Goal: Use online tool/utility: Utilize a website feature to perform a specific function

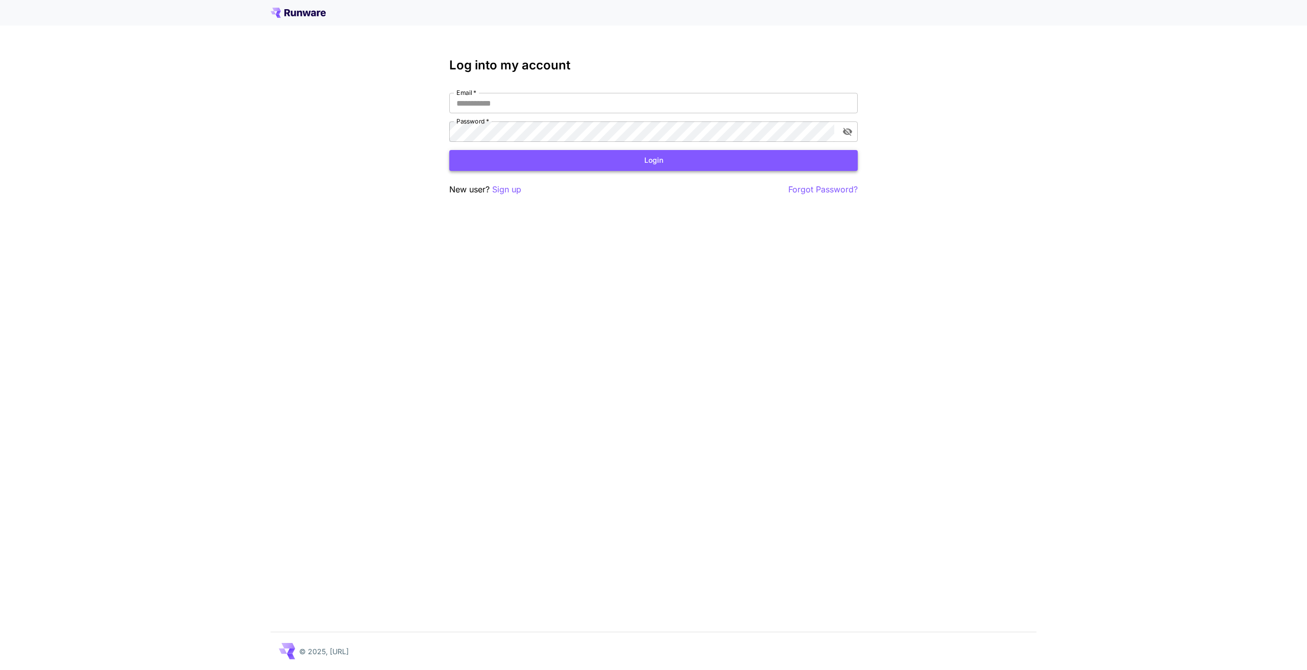
type input "**********"
click at [589, 164] on button "Login" at bounding box center [653, 160] width 408 height 21
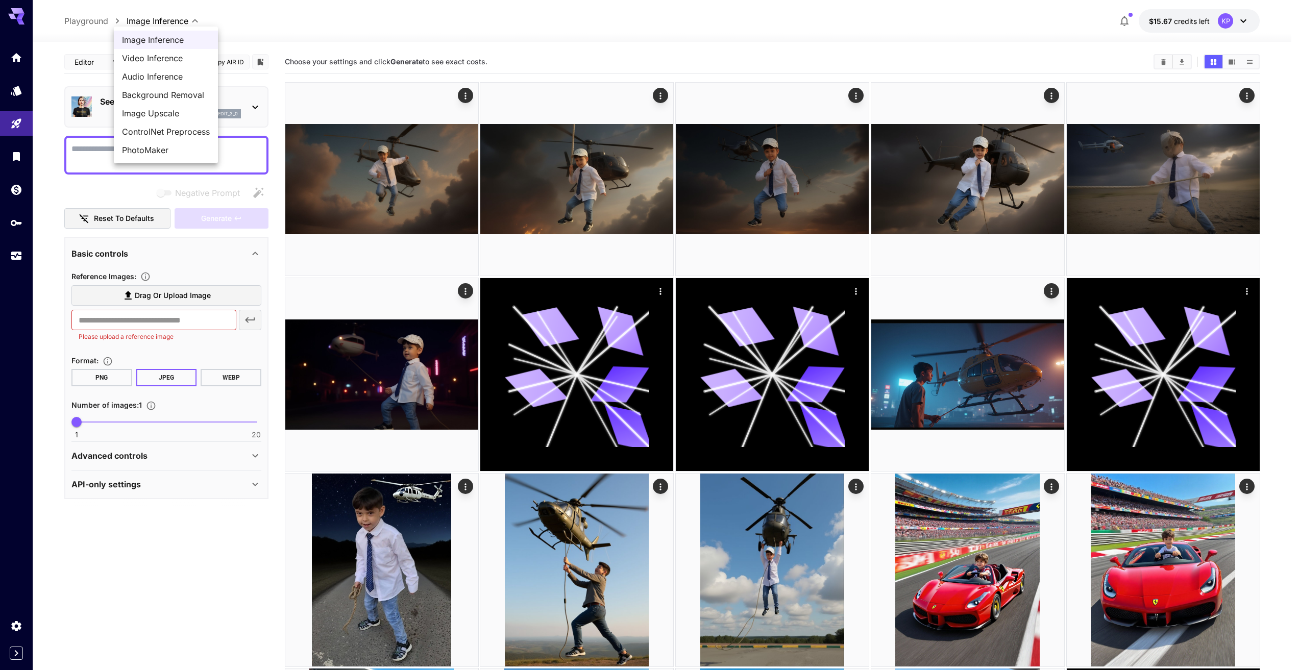
click at [166, 21] on body "**********" at bounding box center [649, 544] width 1299 height 1089
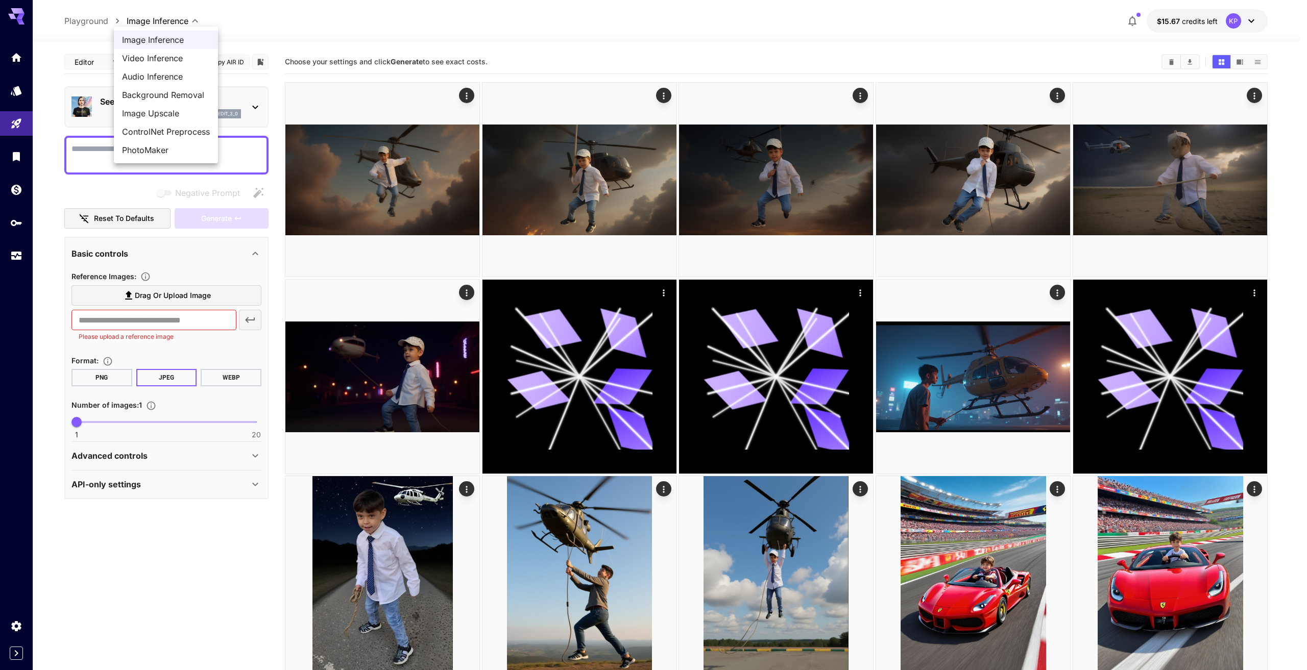
click at [160, 61] on span "Video Inference" at bounding box center [166, 58] width 88 height 12
type input "**********"
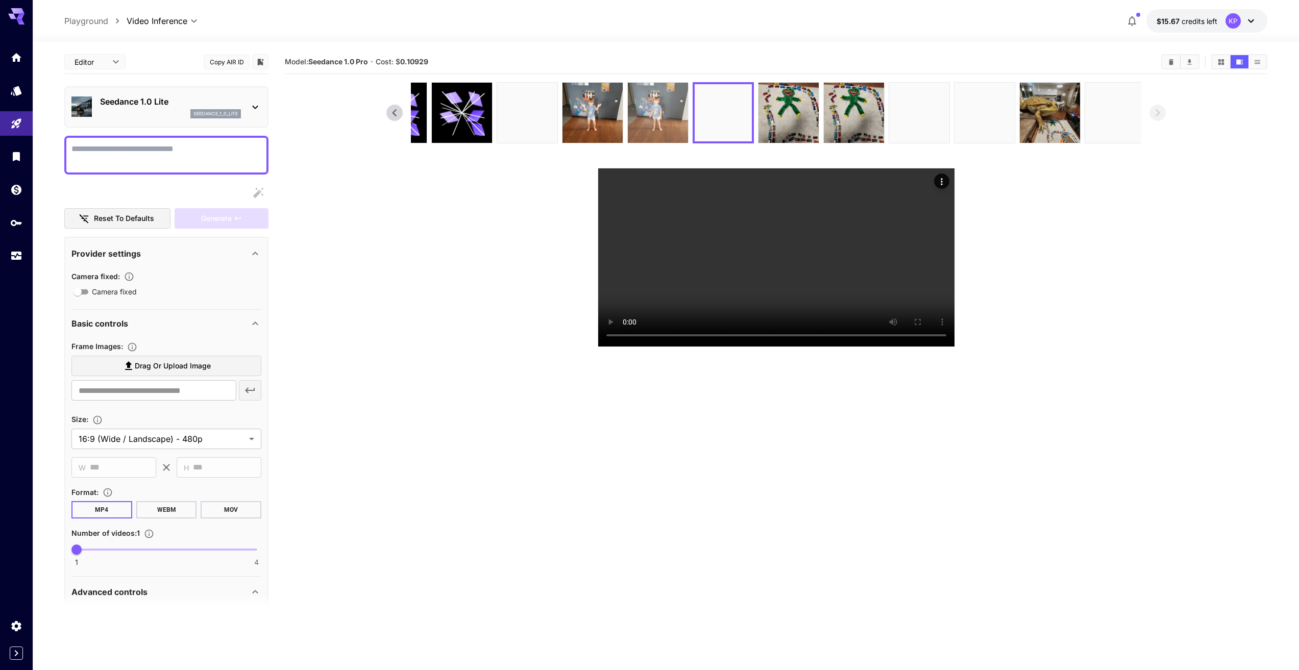
click at [648, 122] on img at bounding box center [658, 113] width 60 height 60
click at [782, 347] on video at bounding box center [776, 257] width 356 height 178
click at [590, 124] on img at bounding box center [593, 113] width 60 height 60
click at [779, 347] on video at bounding box center [776, 257] width 356 height 178
click at [531, 127] on img at bounding box center [527, 113] width 60 height 60
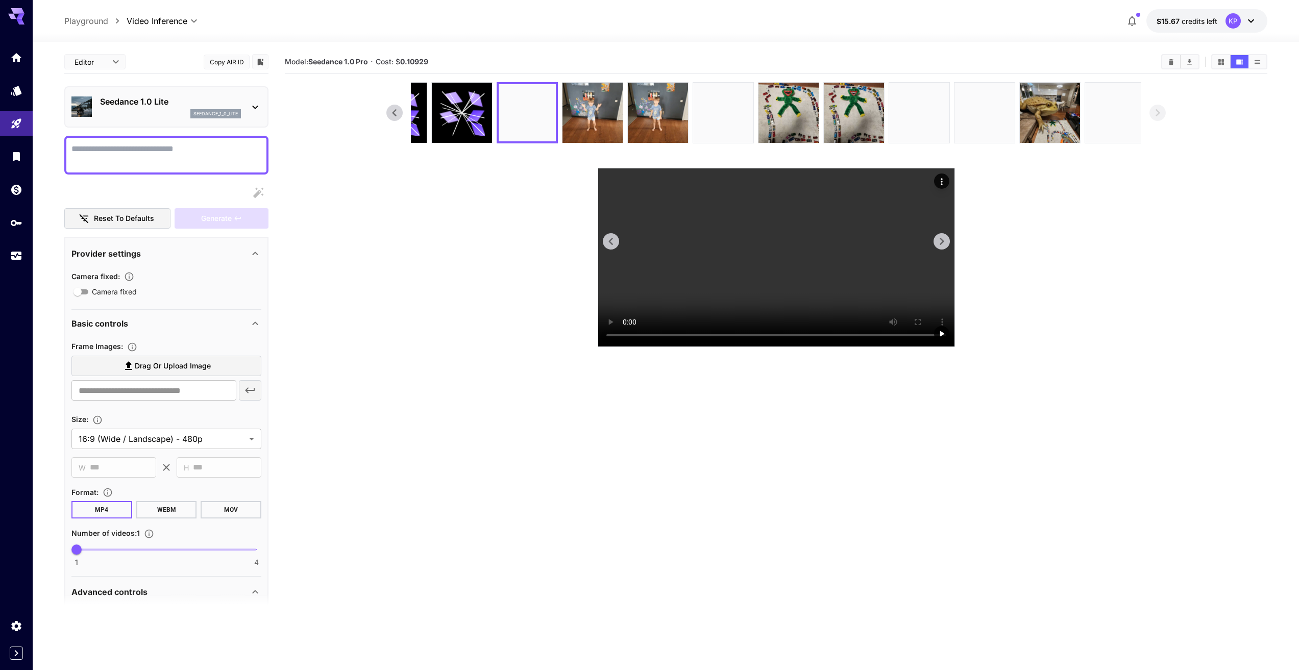
click at [781, 347] on video at bounding box center [776, 257] width 356 height 178
click at [619, 112] on img at bounding box center [593, 113] width 60 height 60
click at [395, 117] on icon at bounding box center [394, 112] width 15 height 15
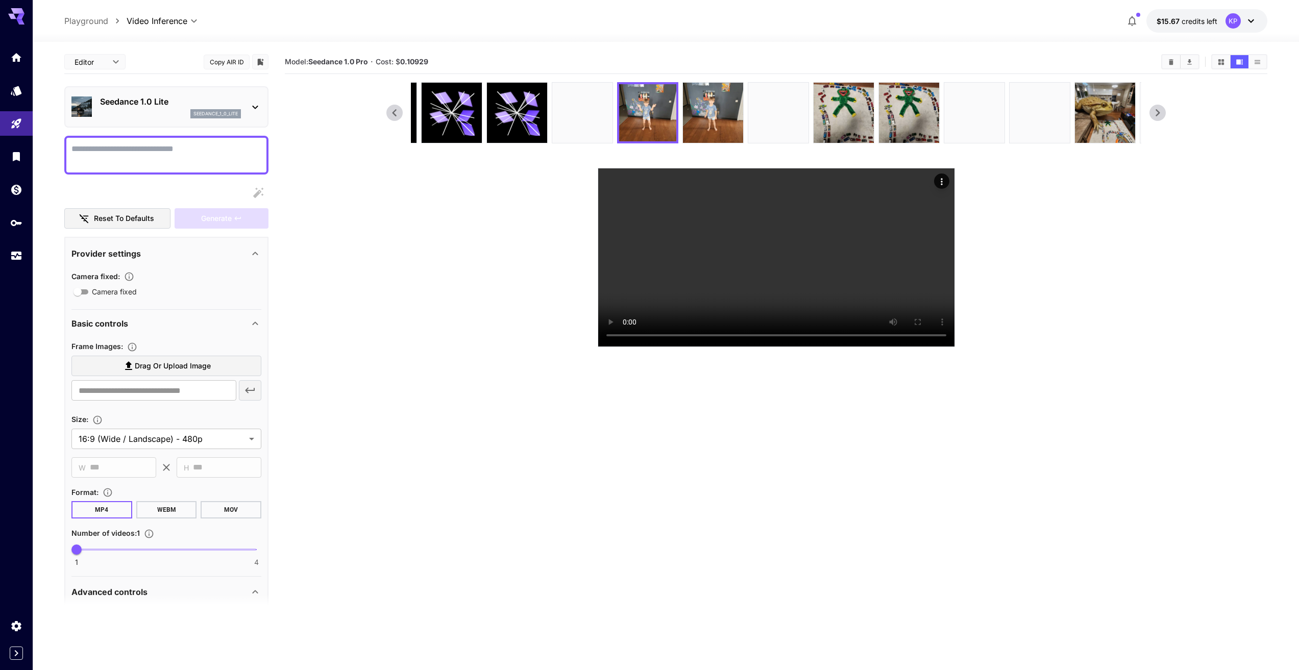
click at [395, 117] on icon at bounding box center [394, 112] width 15 height 15
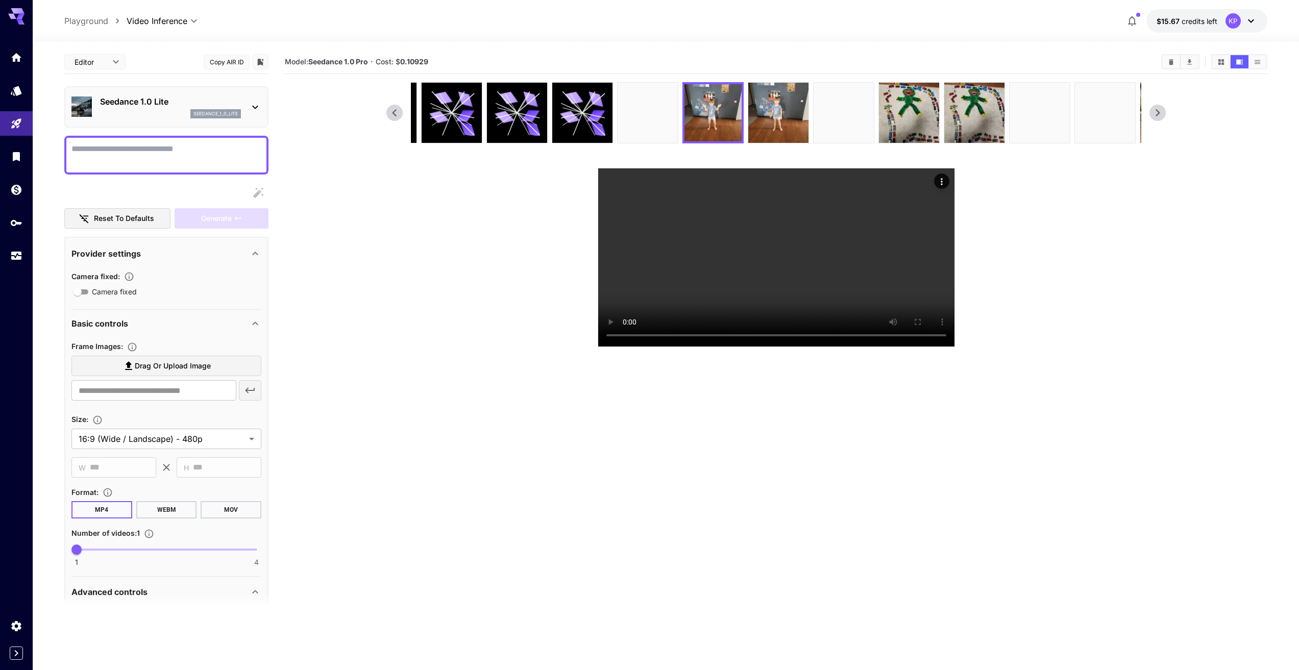
click at [395, 117] on icon at bounding box center [394, 112] width 15 height 15
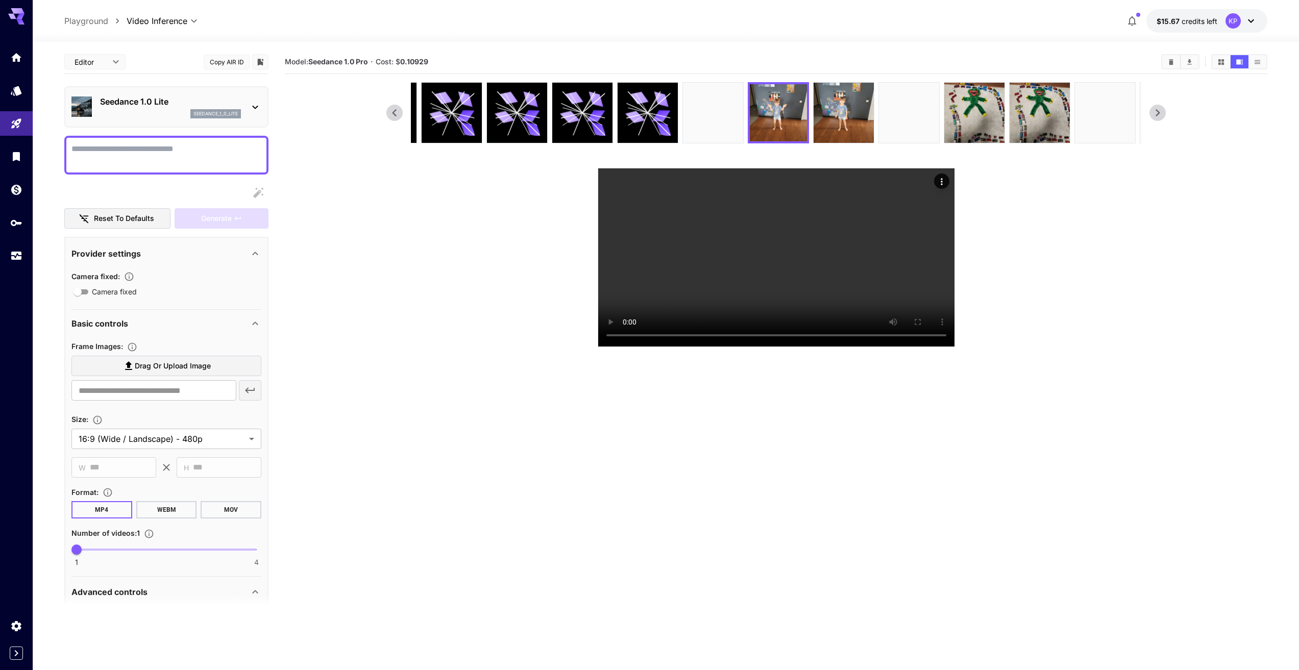
click at [395, 117] on icon at bounding box center [394, 112] width 15 height 15
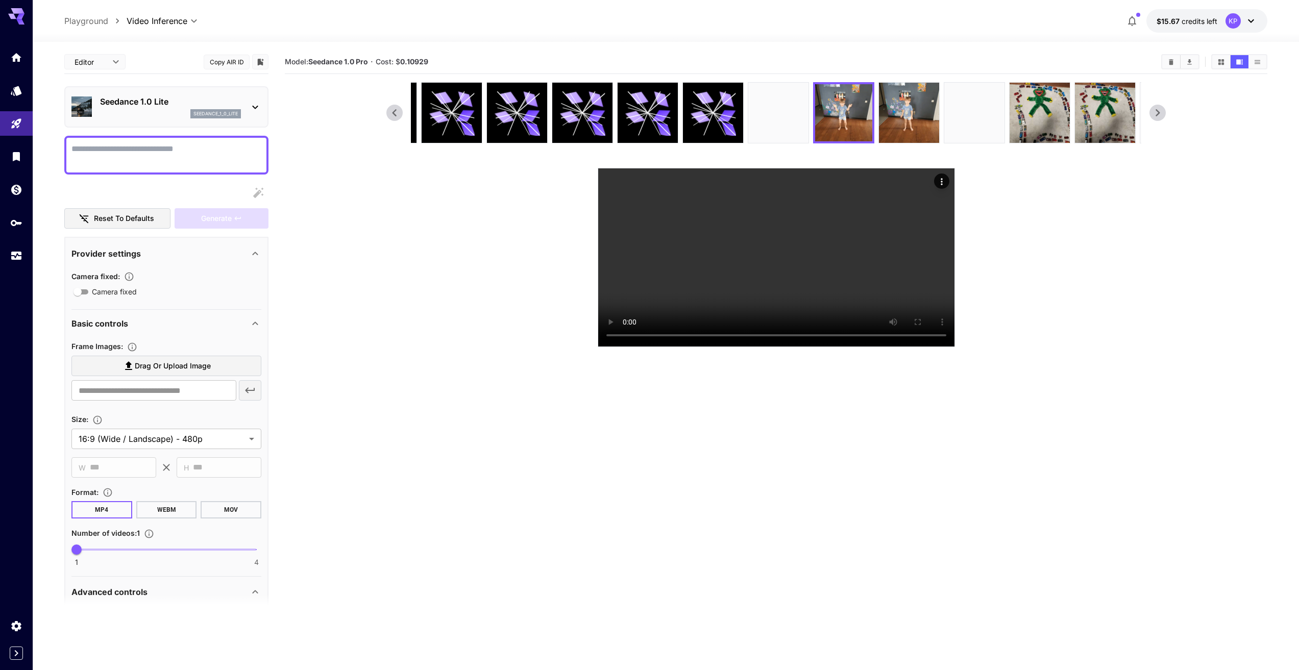
click at [395, 117] on icon at bounding box center [394, 112] width 15 height 15
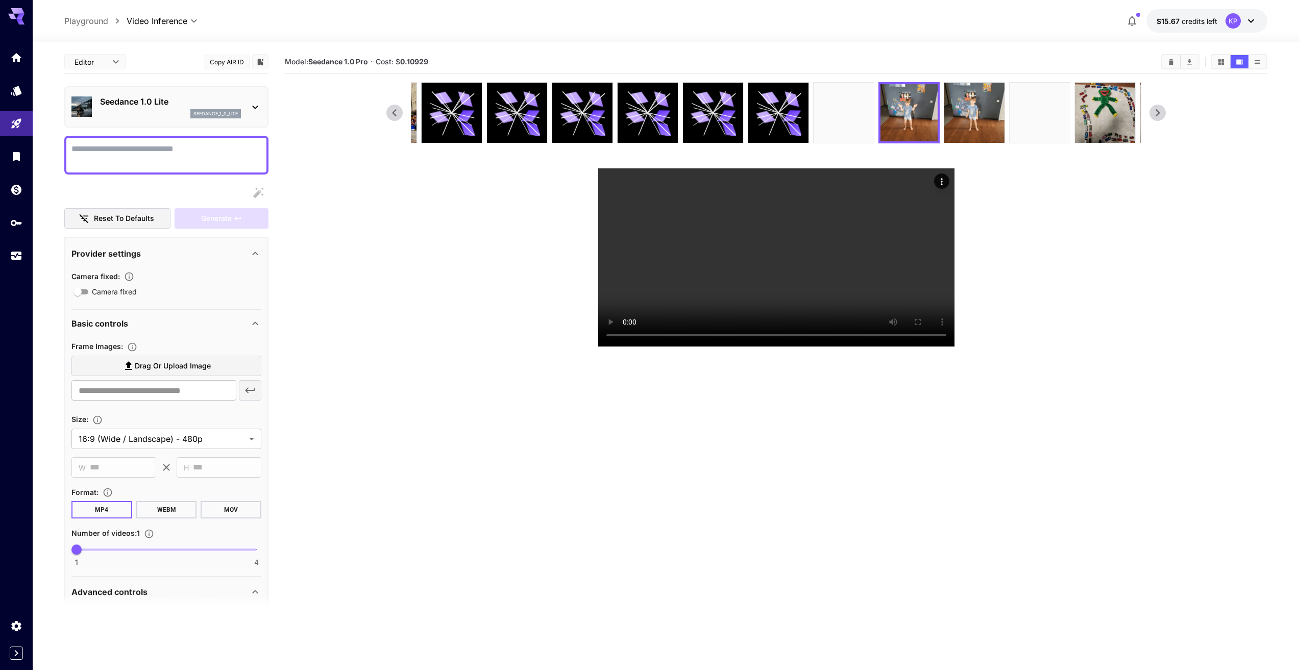
click at [395, 117] on icon at bounding box center [394, 112] width 15 height 15
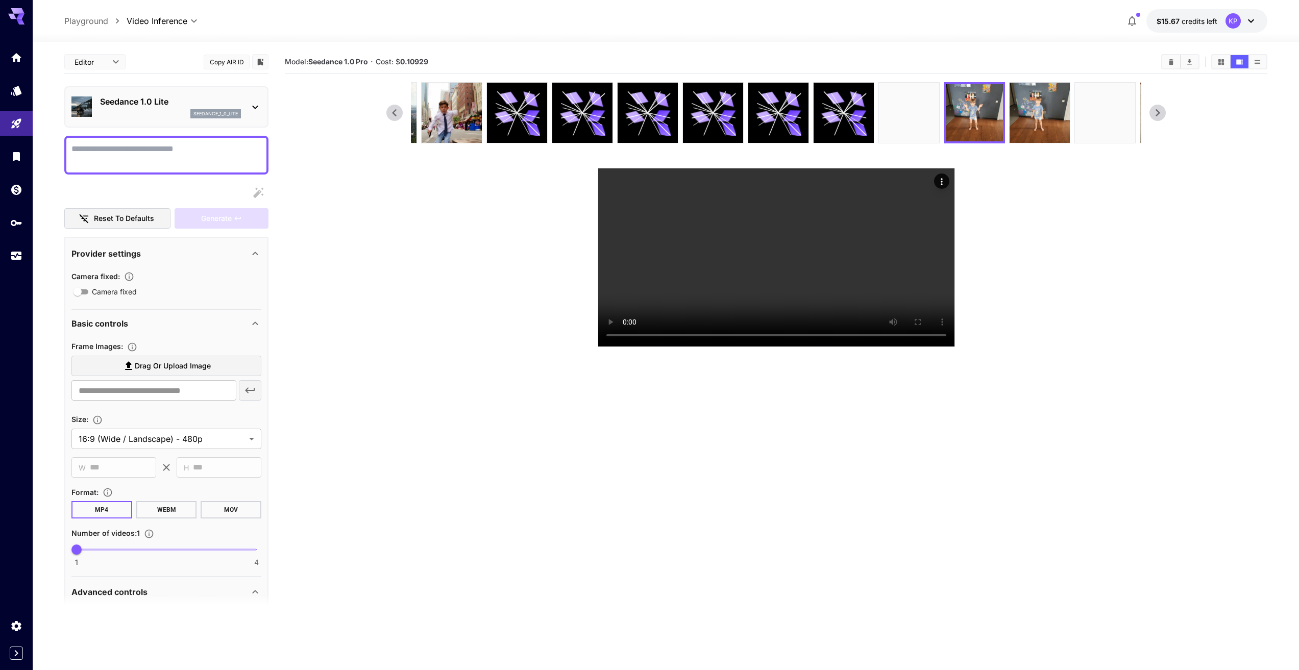
click at [395, 117] on icon at bounding box center [394, 112] width 15 height 15
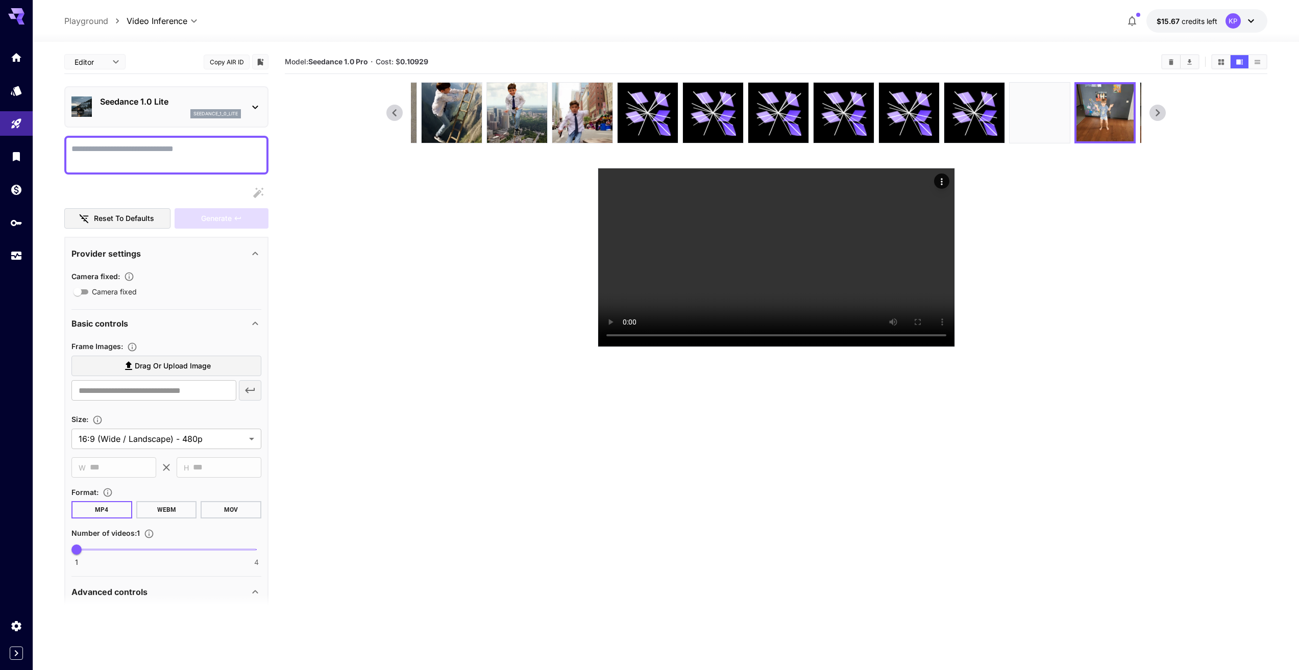
click at [395, 117] on icon at bounding box center [394, 112] width 15 height 15
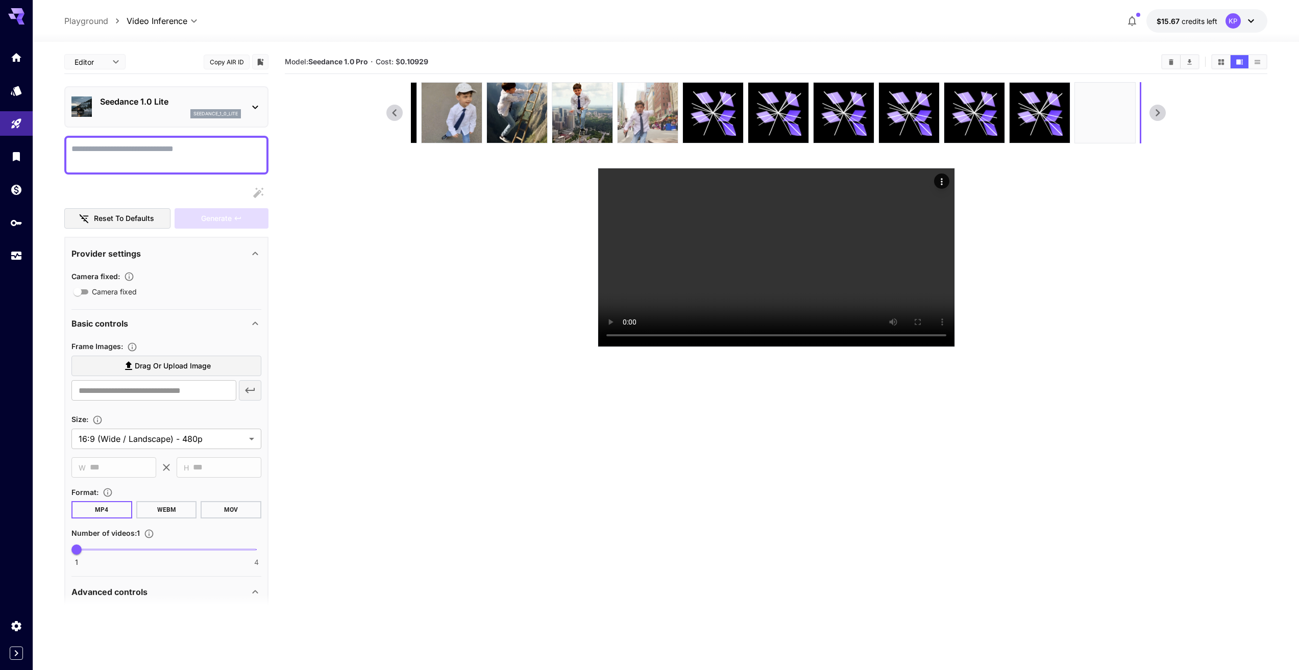
click at [627, 119] on img at bounding box center [648, 113] width 60 height 60
click at [764, 271] on video at bounding box center [776, 257] width 356 height 178
click at [707, 275] on video at bounding box center [776, 257] width 356 height 178
click at [730, 256] on video at bounding box center [776, 257] width 356 height 178
click at [728, 329] on video at bounding box center [776, 257] width 356 height 178
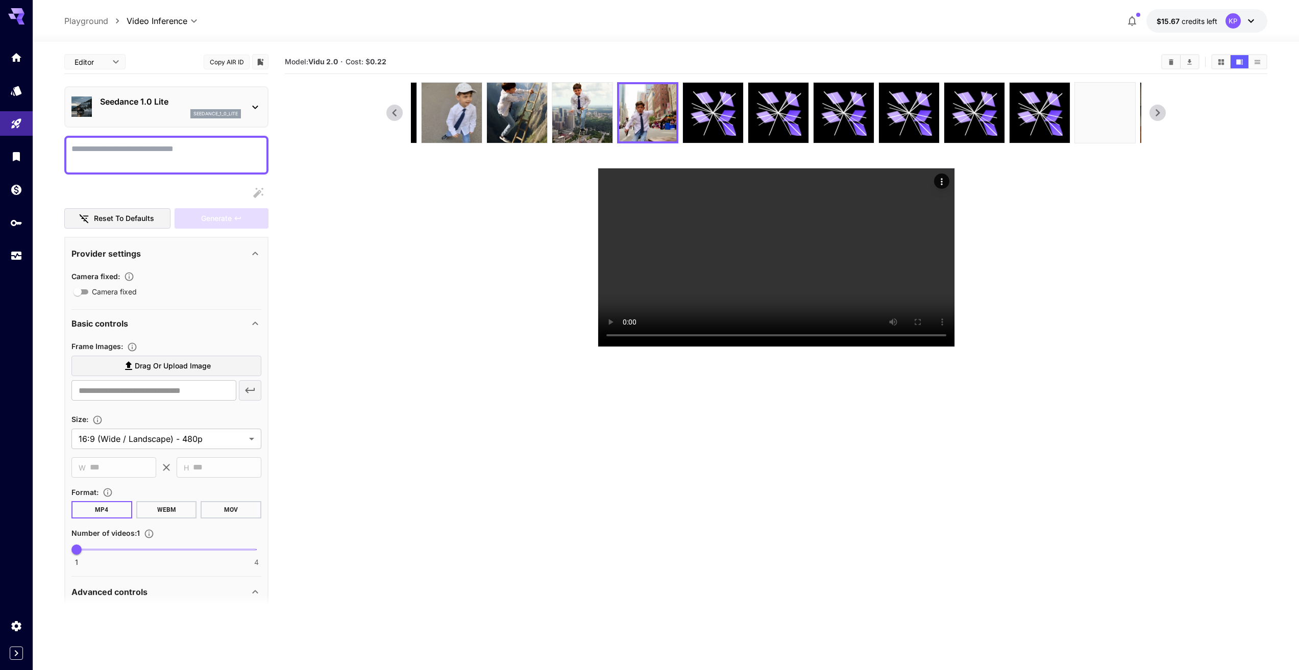
click at [255, 114] on div "Seedance 1.0 Lite seedance_1_0_lite" at bounding box center [166, 106] width 190 height 31
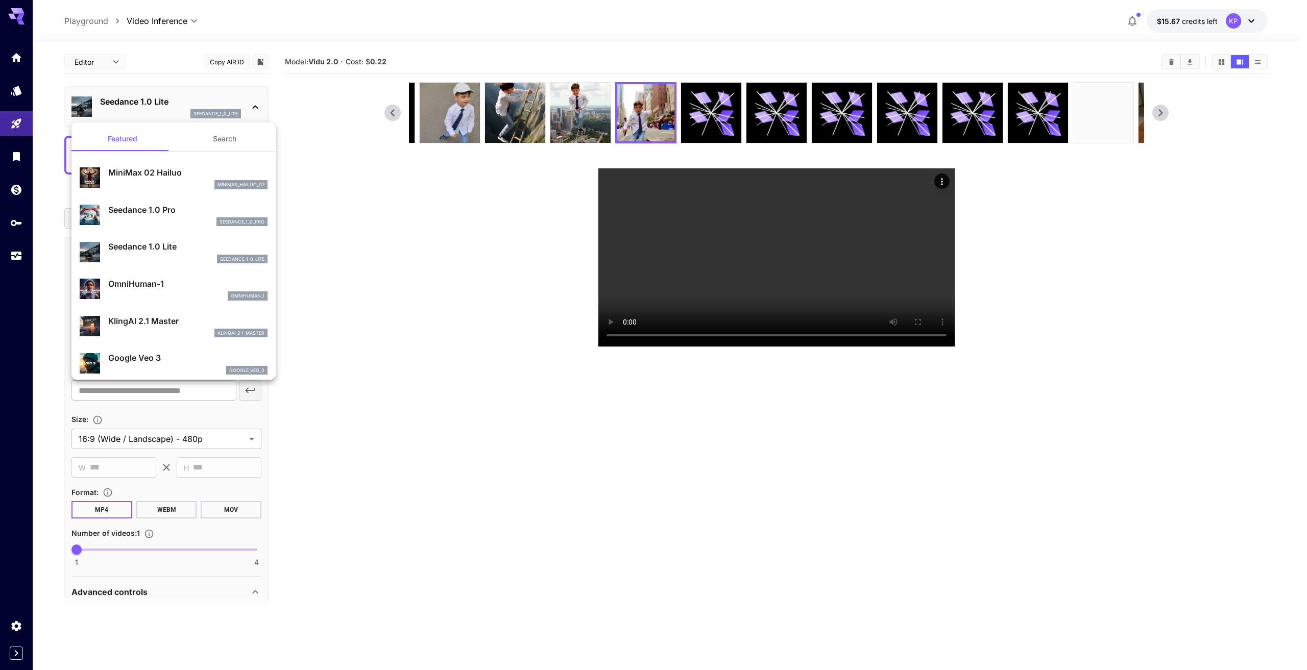
click at [183, 212] on p "Seedance 1.0 Pro" at bounding box center [187, 210] width 159 height 12
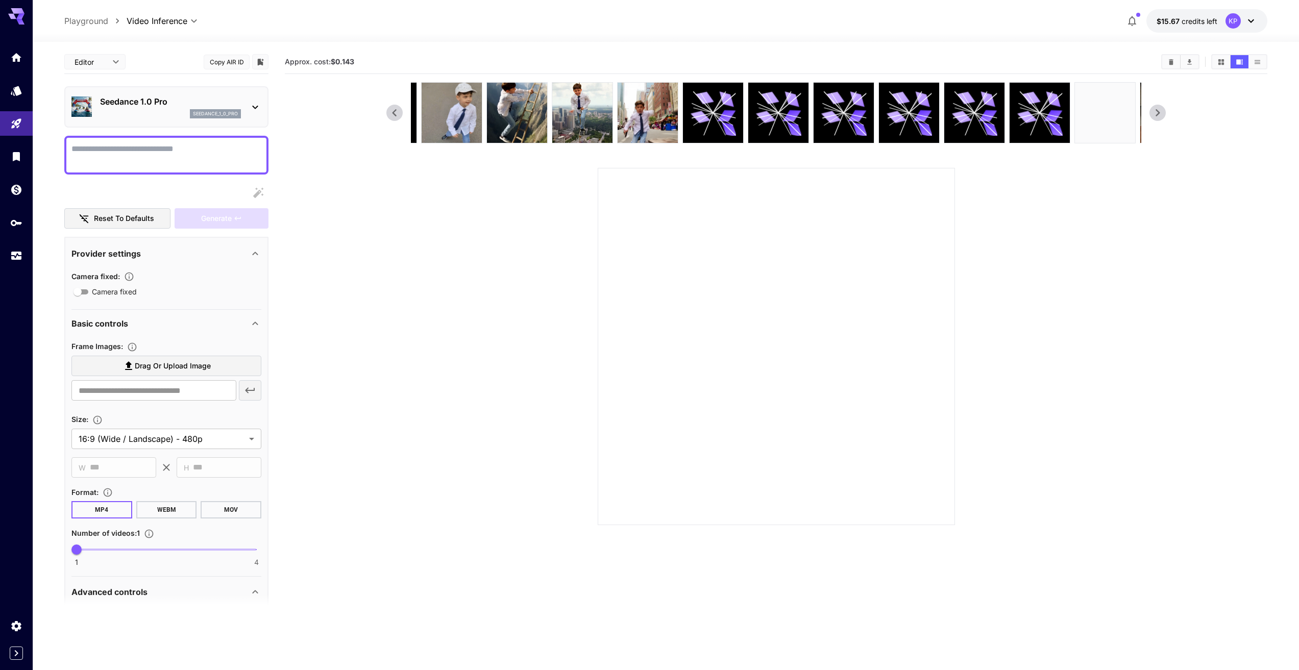
click at [134, 366] on icon at bounding box center [129, 366] width 12 height 12
click at [0, 0] on input "Drag or upload image" at bounding box center [0, 0] width 0 height 0
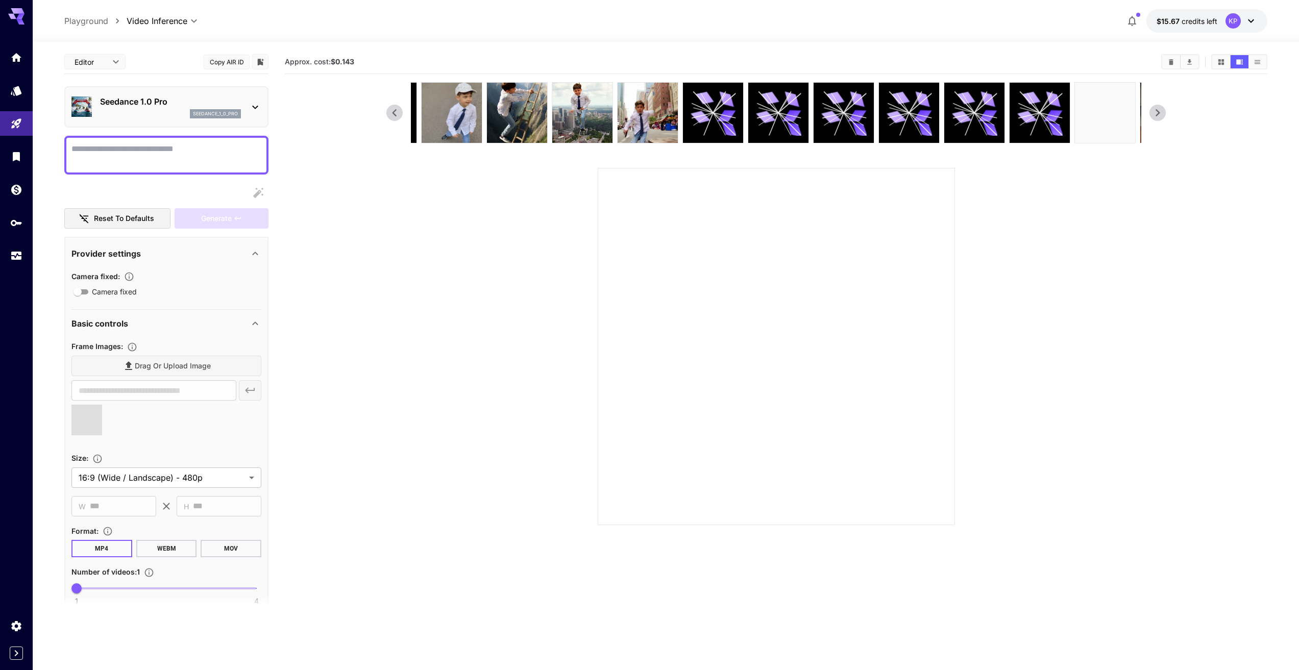
type input "**********"
click at [76, 589] on span "1" at bounding box center [76, 589] width 10 height 10
click at [138, 150] on textarea "Camera fixed" at bounding box center [166, 155] width 190 height 25
paste textarea "**********"
click at [229, 220] on div "Generate" at bounding box center [222, 218] width 94 height 21
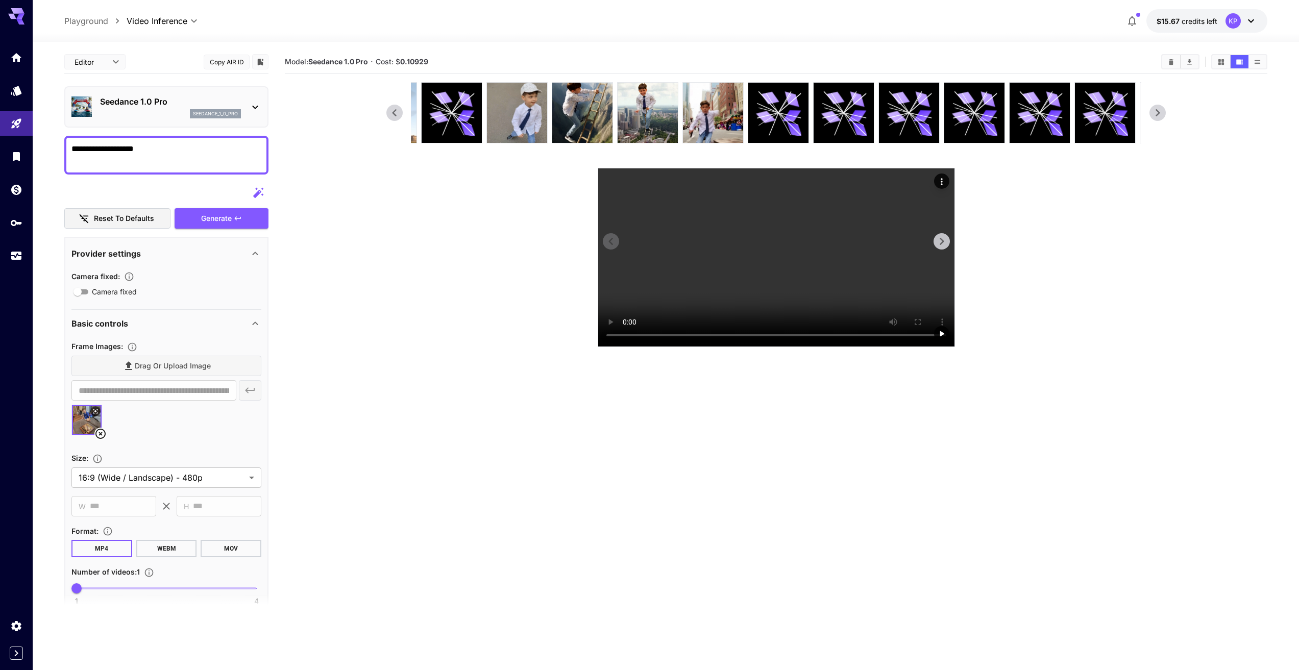
click at [771, 347] on video at bounding box center [776, 257] width 356 height 178
drag, startPoint x: 160, startPoint y: 152, endPoint x: 0, endPoint y: 158, distance: 159.9
click at [0, 158] on div "**********" at bounding box center [649, 375] width 1299 height 751
click at [129, 146] on textarea "**********" at bounding box center [166, 155] width 190 height 25
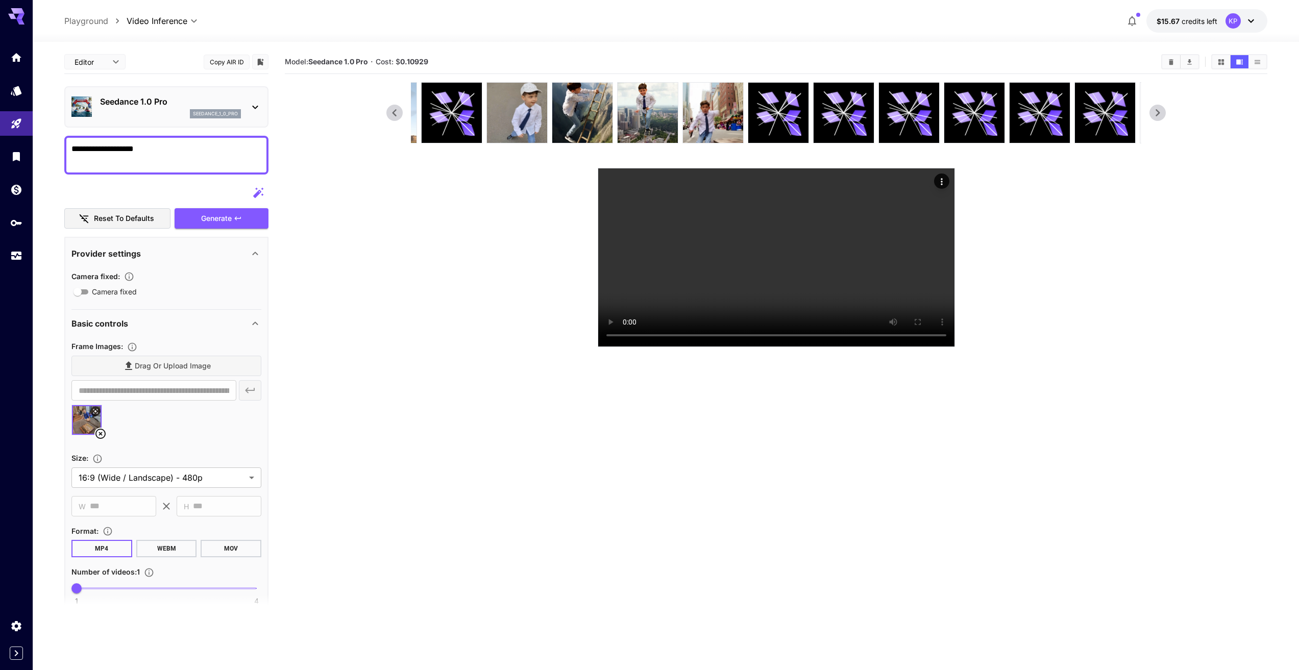
click at [129, 146] on textarea "**********" at bounding box center [166, 155] width 190 height 25
paste textarea "**********"
type textarea "**********"
click at [233, 215] on div "Generate" at bounding box center [222, 218] width 94 height 21
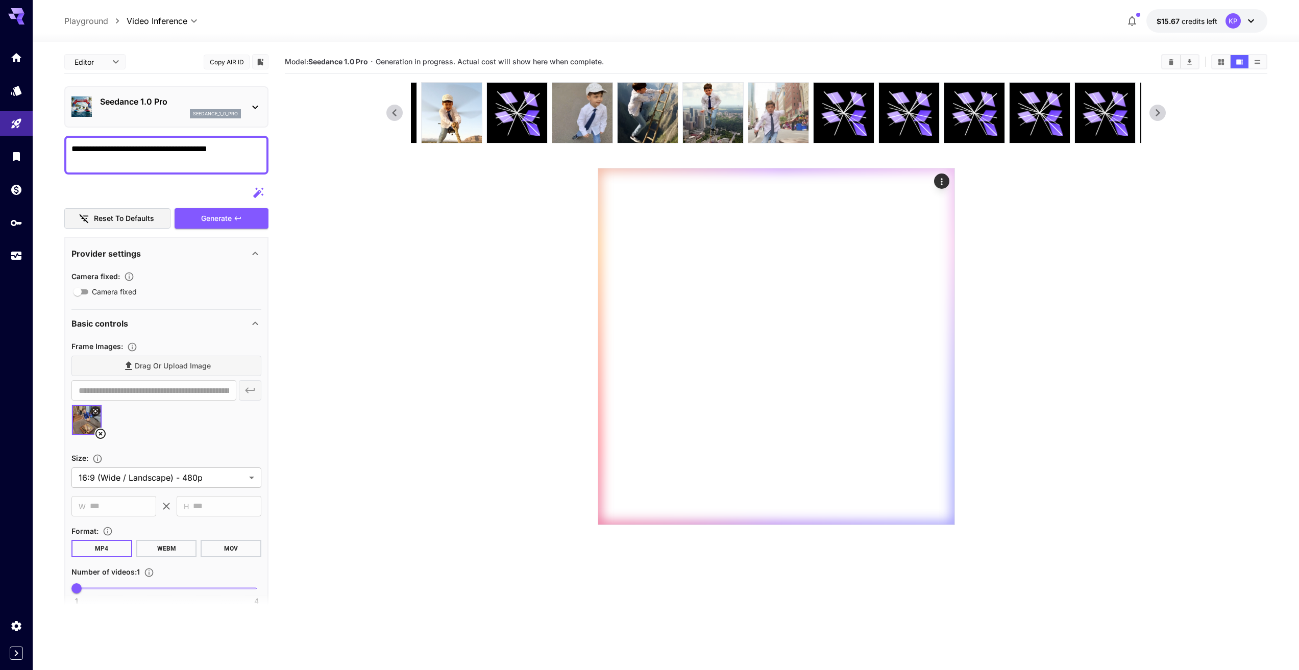
click at [781, 124] on img at bounding box center [779, 113] width 60 height 60
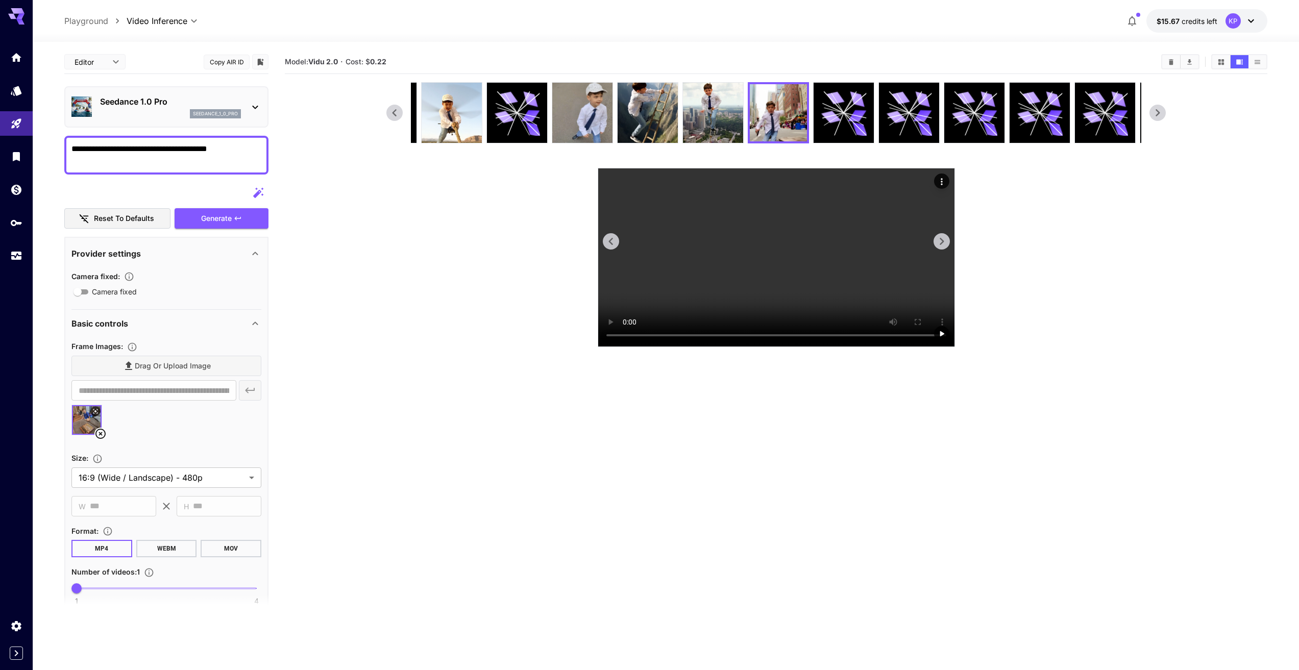
click at [747, 252] on video at bounding box center [776, 257] width 356 height 178
click at [393, 112] on icon at bounding box center [395, 112] width 4 height 7
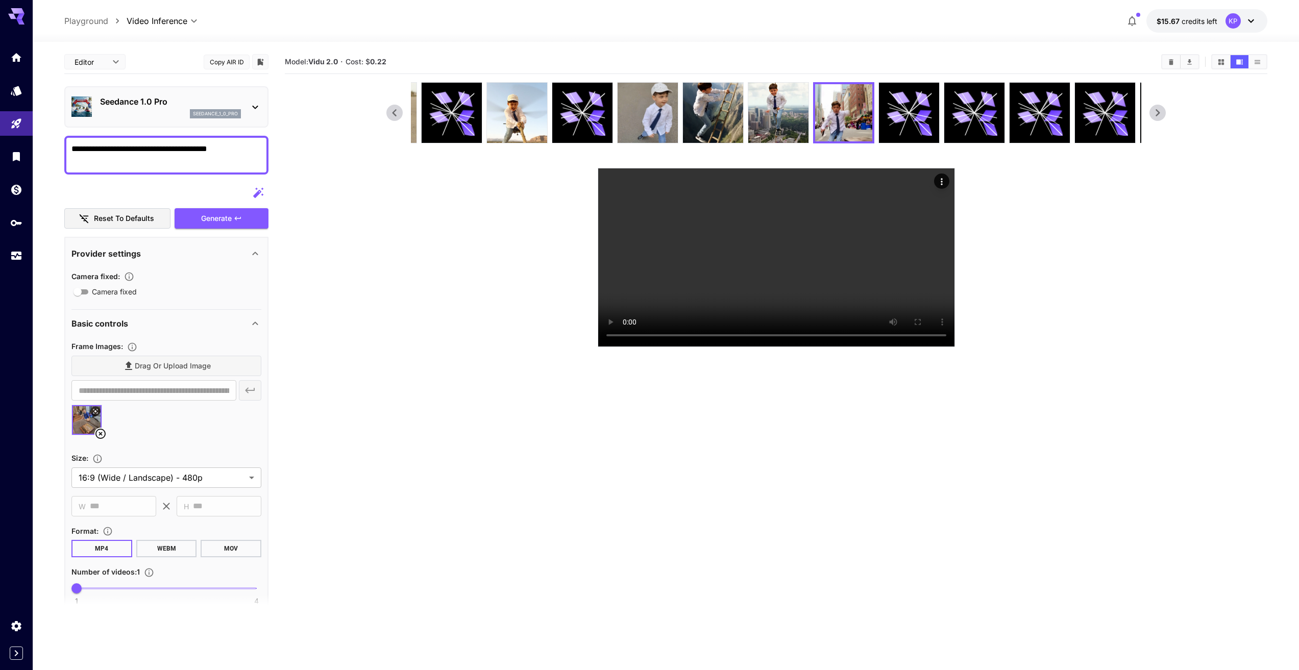
click at [393, 112] on icon at bounding box center [395, 112] width 4 height 7
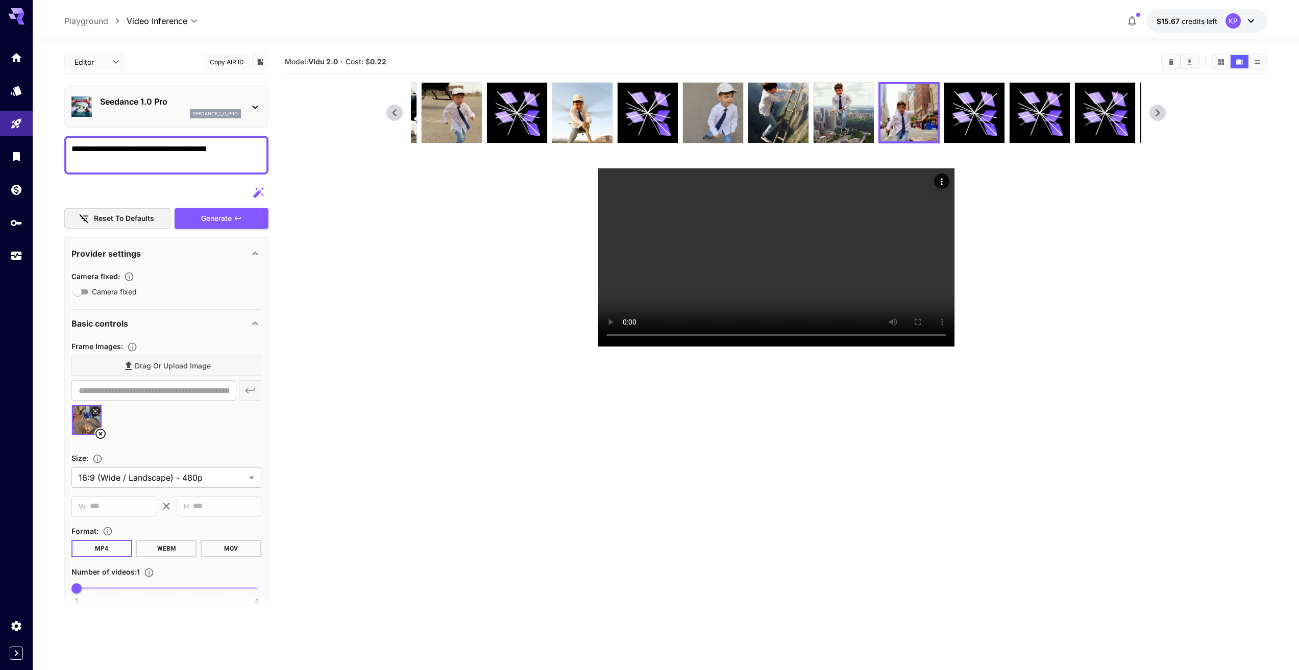
click at [393, 112] on icon at bounding box center [395, 112] width 4 height 7
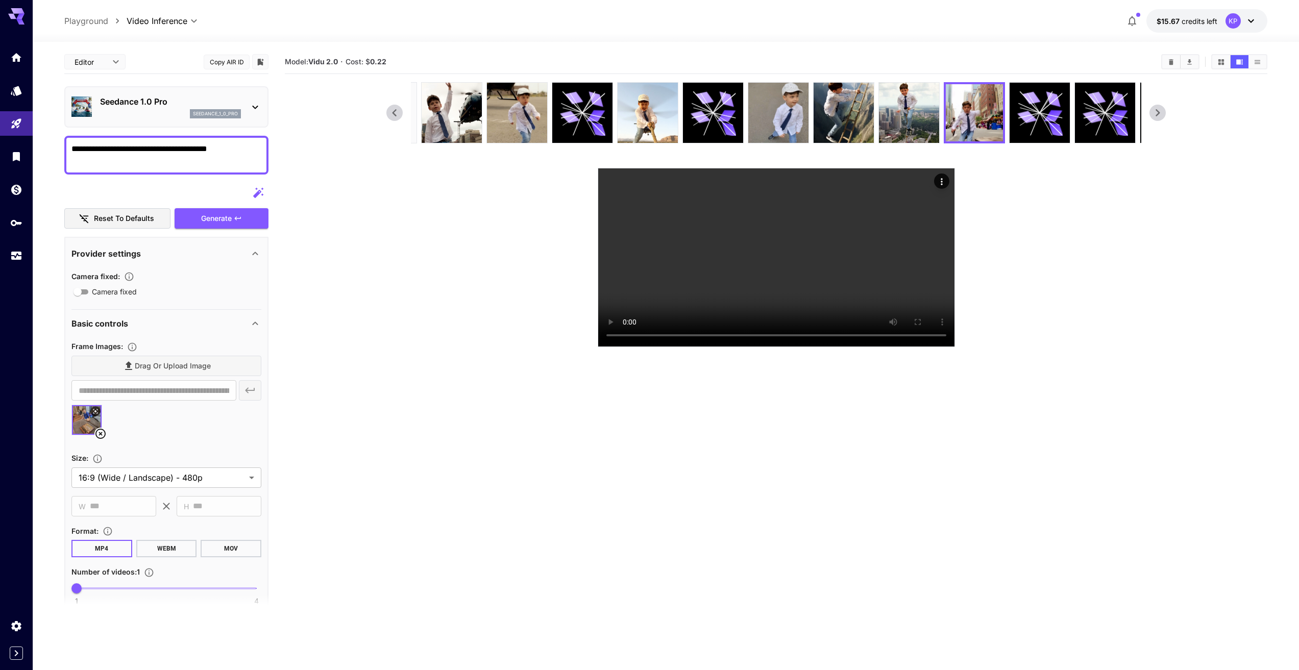
click at [393, 112] on icon at bounding box center [395, 112] width 4 height 7
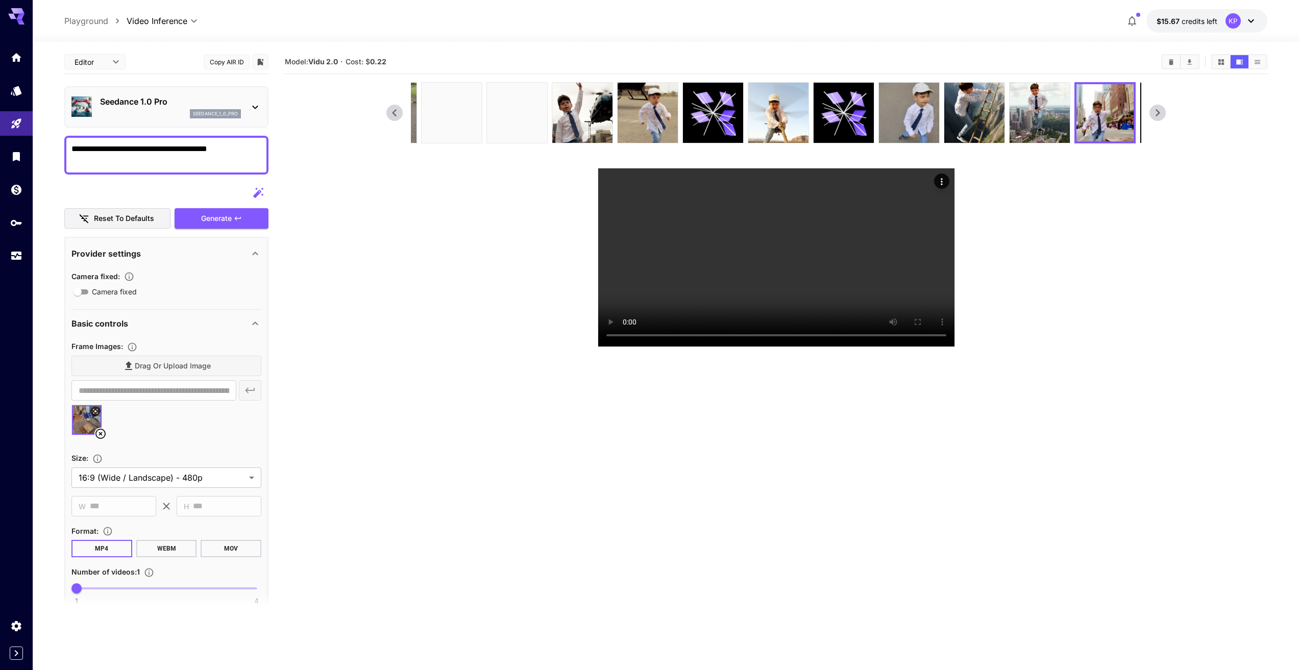
click at [393, 112] on icon at bounding box center [395, 112] width 4 height 7
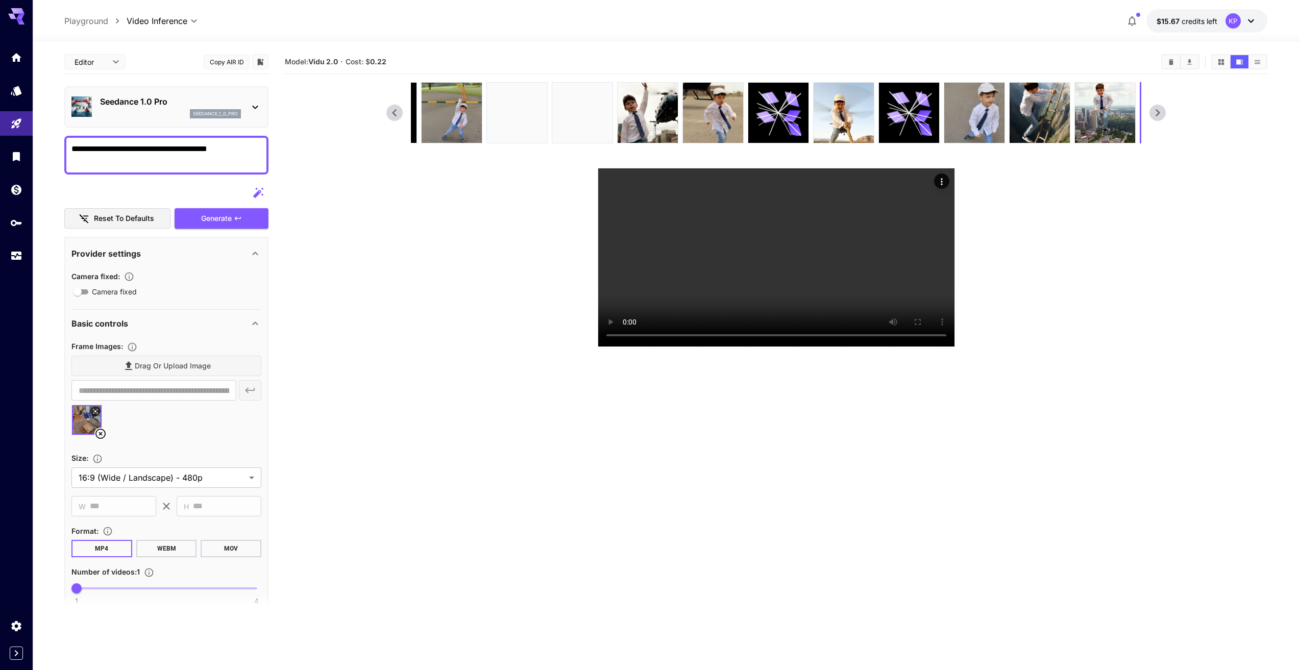
click at [393, 112] on icon at bounding box center [395, 112] width 4 height 7
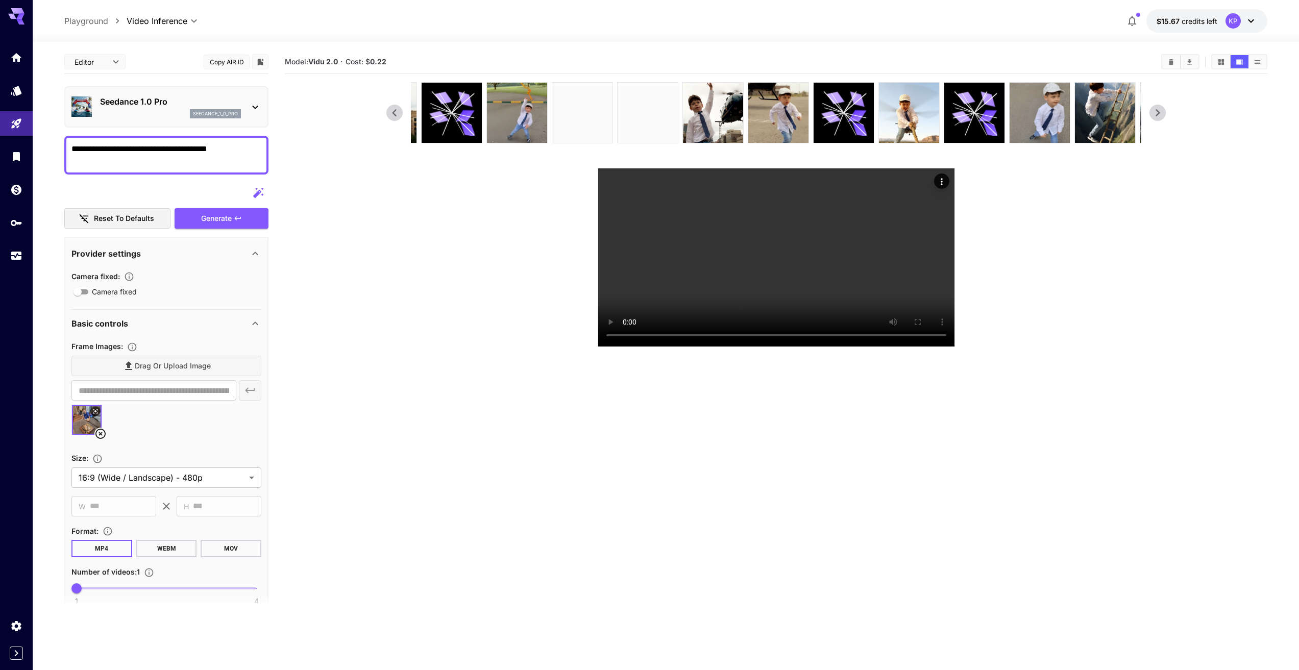
click at [393, 112] on icon at bounding box center [395, 112] width 4 height 7
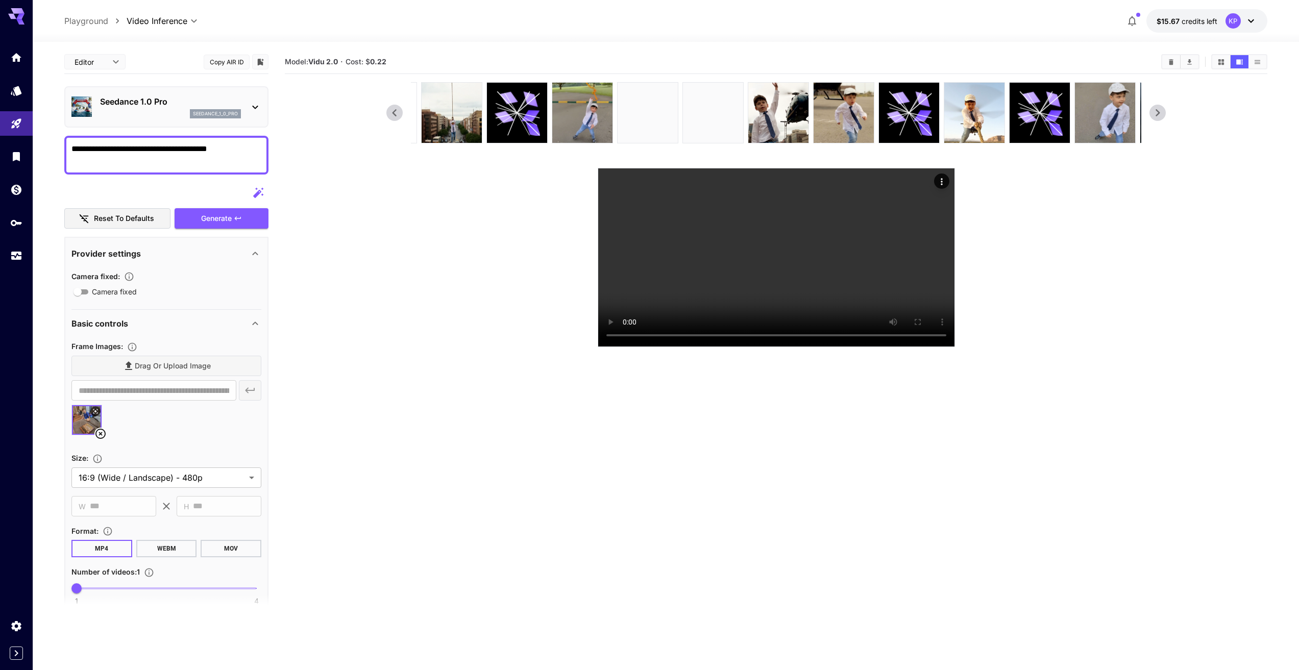
click at [393, 112] on icon at bounding box center [395, 112] width 4 height 7
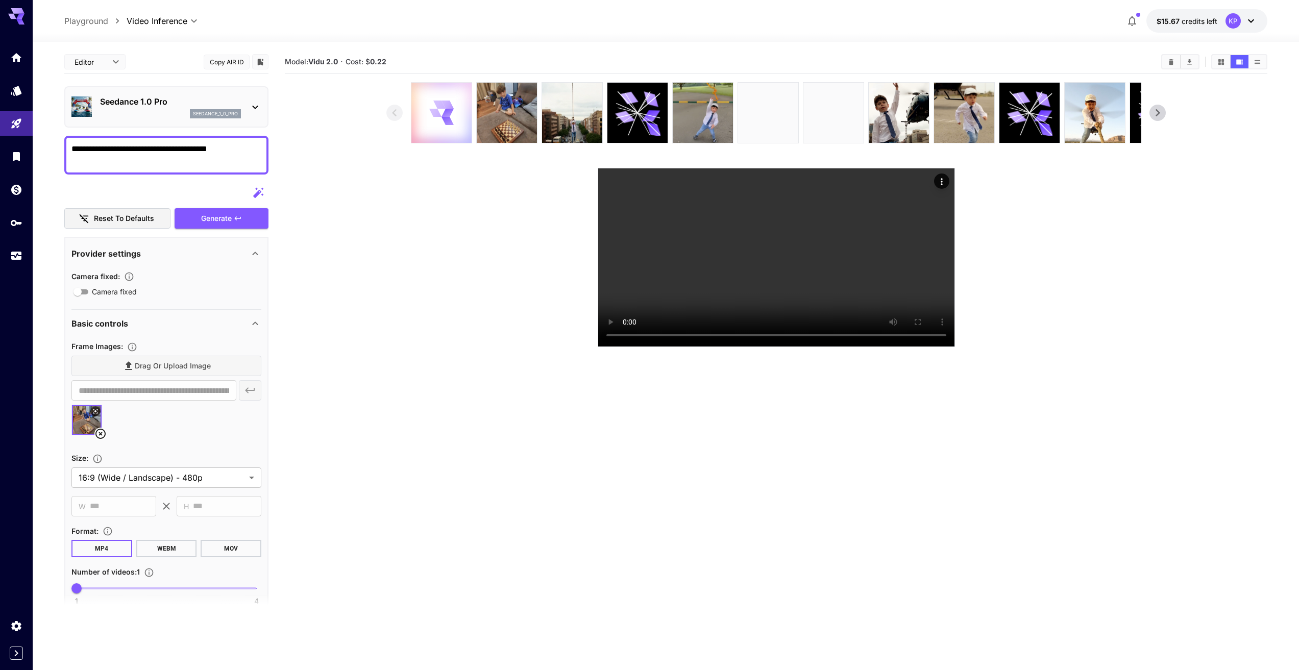
click at [444, 117] on icon at bounding box center [447, 120] width 9 height 13
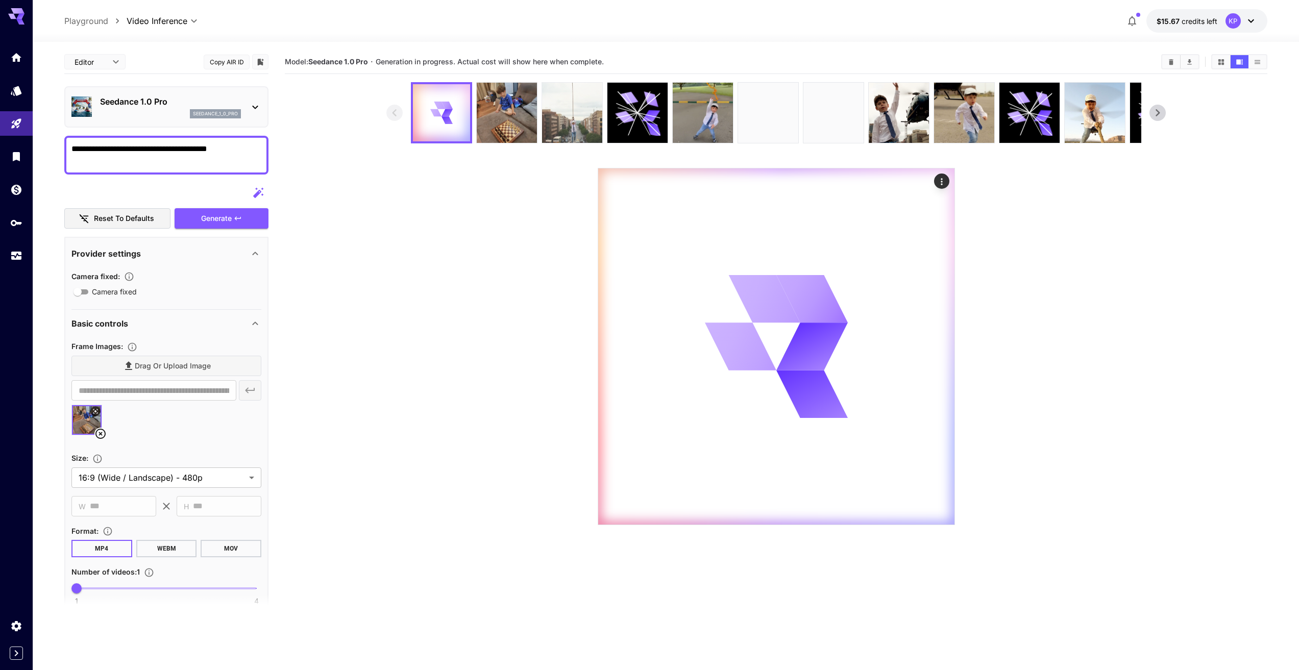
click at [577, 125] on img at bounding box center [572, 113] width 60 height 60
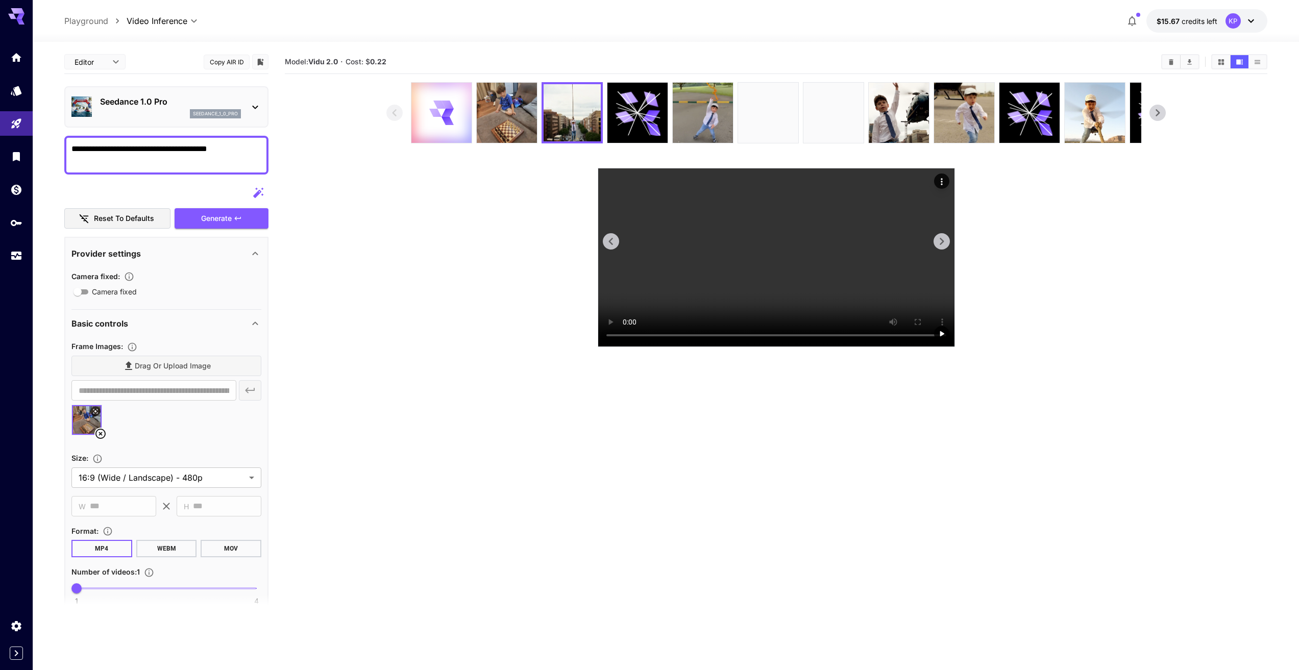
click at [784, 288] on video at bounding box center [776, 257] width 356 height 178
